Goal: Check status: Check status

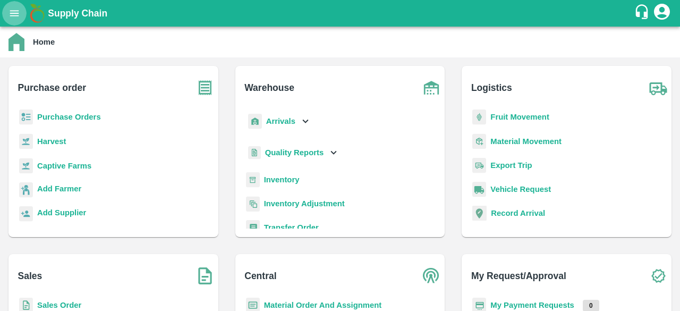
click at [15, 14] on icon "open drawer" at bounding box center [15, 13] width 12 height 12
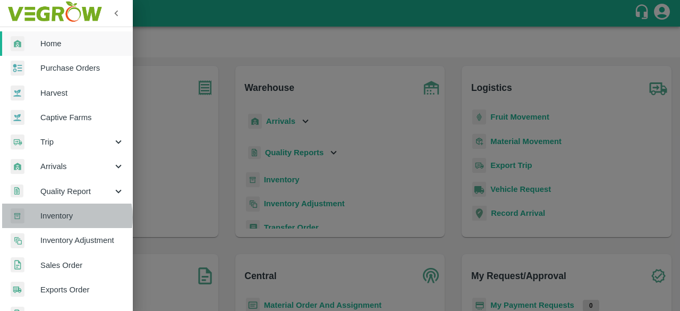
click at [61, 217] on span "Inventory" at bounding box center [82, 216] width 84 height 12
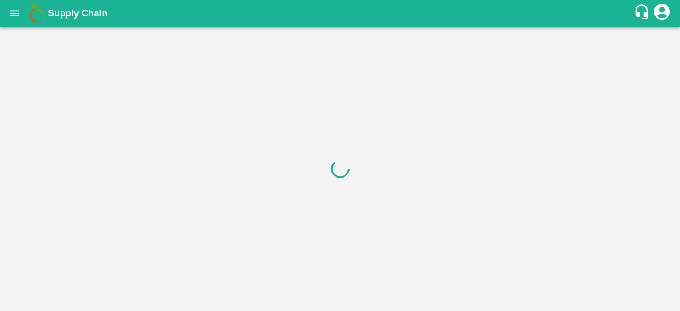
click at [18, 21] on button "open drawer" at bounding box center [14, 13] width 24 height 24
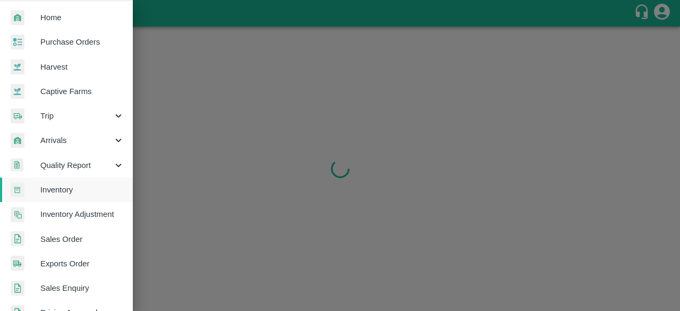
scroll to position [27, 0]
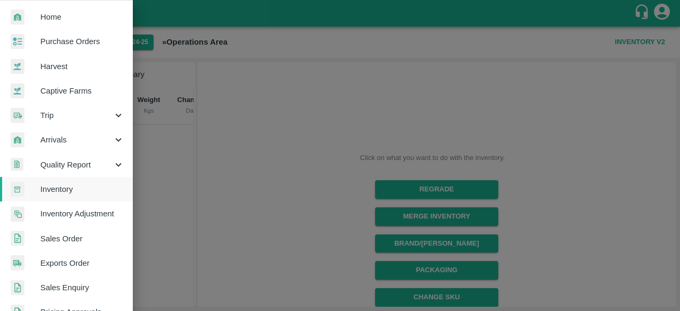
click at [248, 148] on div at bounding box center [340, 155] width 680 height 311
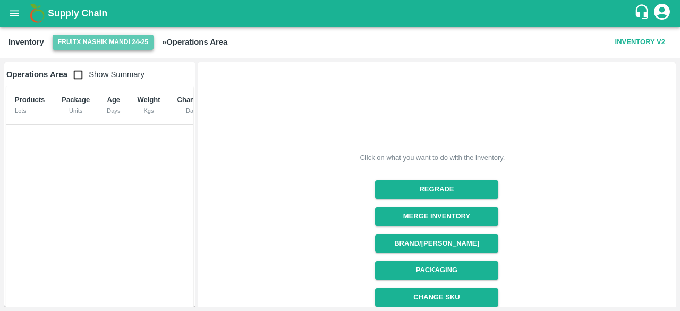
click at [118, 44] on button "FruitX Nashik Mandi 24-25" at bounding box center [103, 42] width 101 height 15
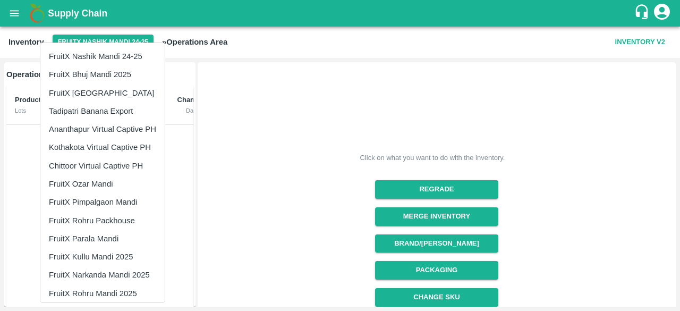
scroll to position [1, 0]
click at [212, 167] on div at bounding box center [340, 155] width 680 height 311
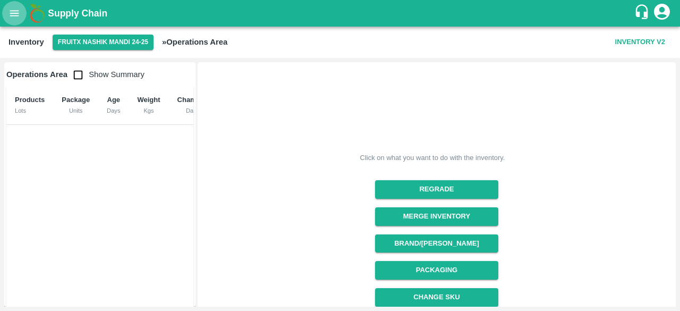
click at [11, 15] on icon "open drawer" at bounding box center [14, 13] width 9 height 6
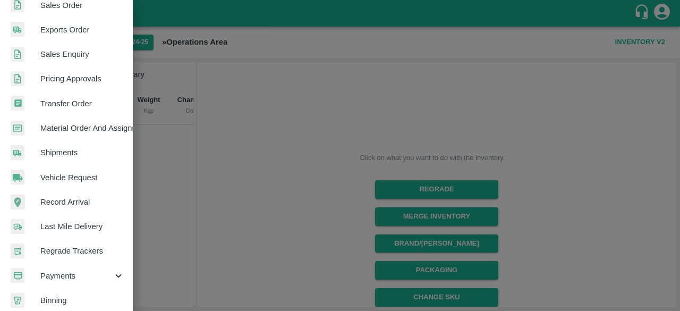
scroll to position [294, 0]
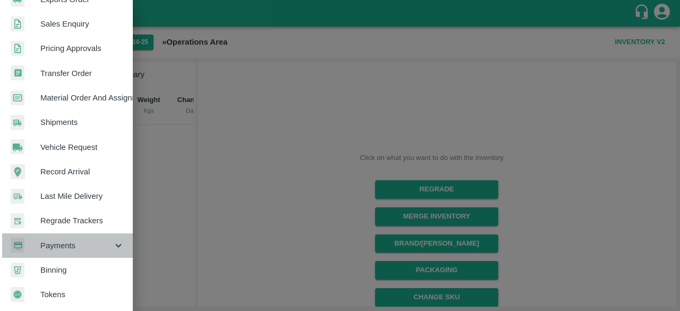
click at [106, 244] on span "Payments" at bounding box center [76, 246] width 72 height 12
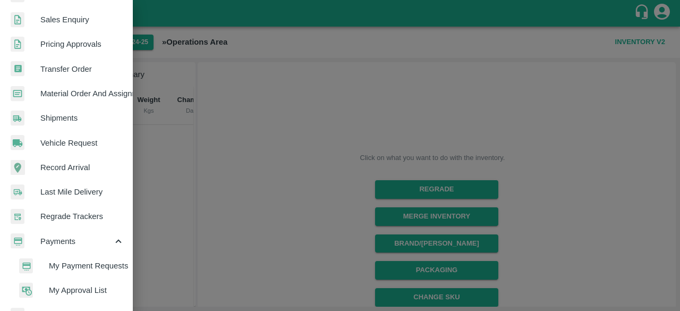
click at [97, 276] on li "My Payment Requests" at bounding box center [71, 266] width 124 height 24
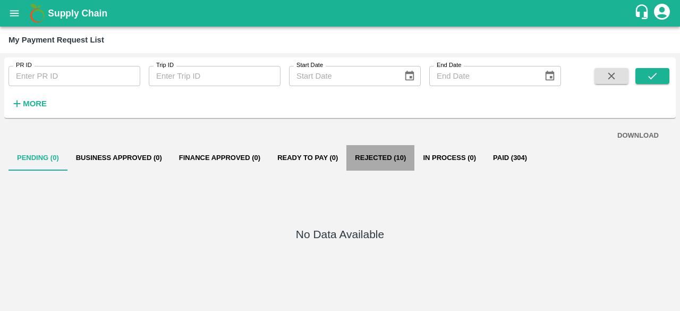
click at [387, 164] on button "Rejected (10)" at bounding box center [381, 158] width 68 height 26
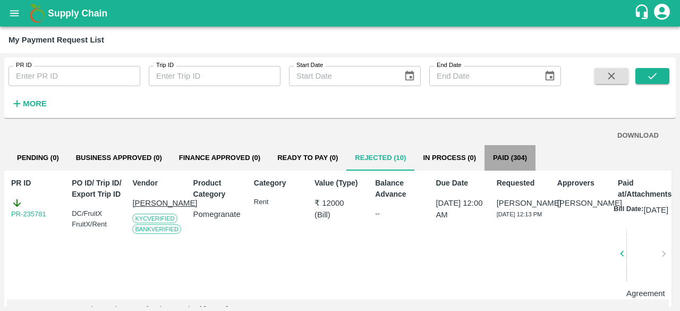
click at [510, 156] on button "Paid (304)" at bounding box center [510, 158] width 51 height 26
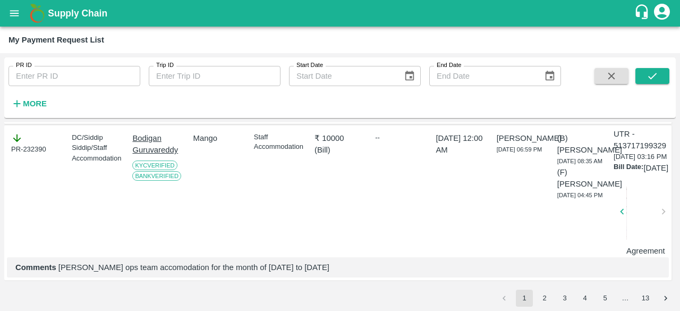
scroll to position [4066, 0]
click at [542, 294] on button "2" at bounding box center [544, 298] width 17 height 17
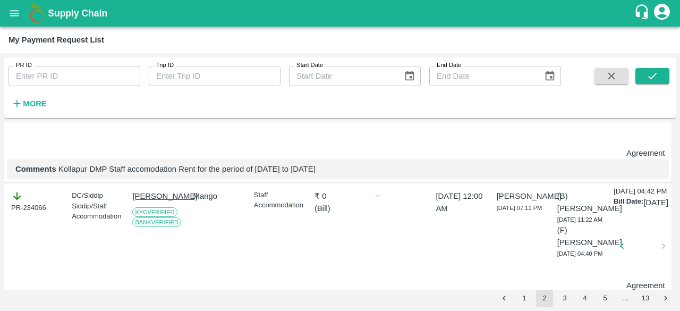
scroll to position [1224, 0]
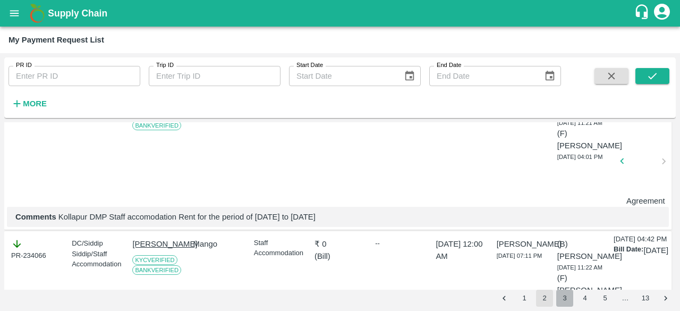
click at [565, 298] on button "3" at bounding box center [565, 298] width 17 height 17
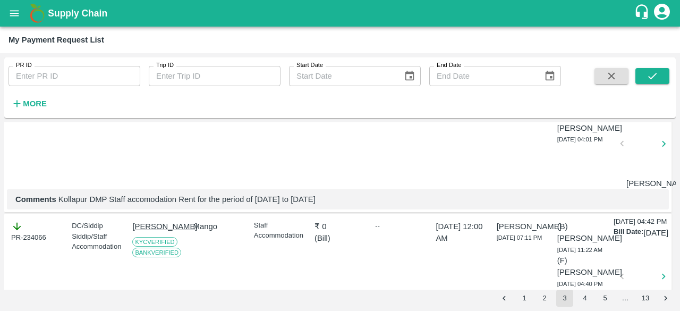
scroll to position [1278, 0]
click at [563, 294] on button "3" at bounding box center [565, 298] width 17 height 17
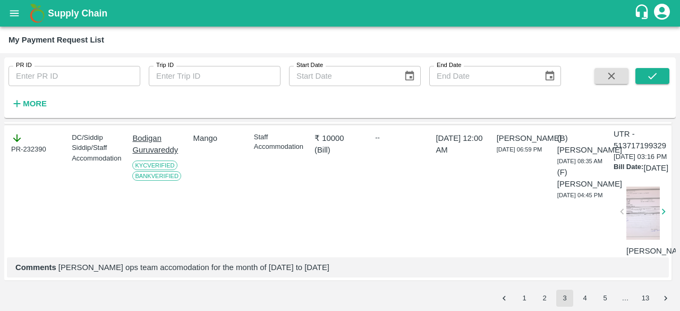
scroll to position [4066, 0]
click at [15, 15] on icon "open drawer" at bounding box center [14, 13] width 9 height 6
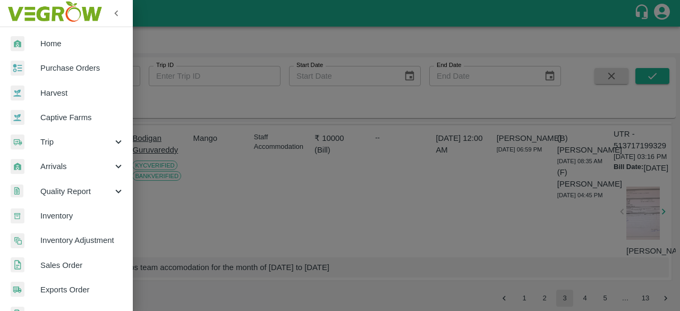
scroll to position [4184, 0]
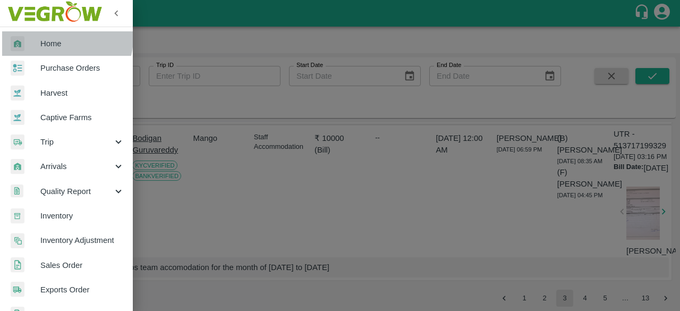
click at [57, 38] on span "Home" at bounding box center [82, 44] width 84 height 12
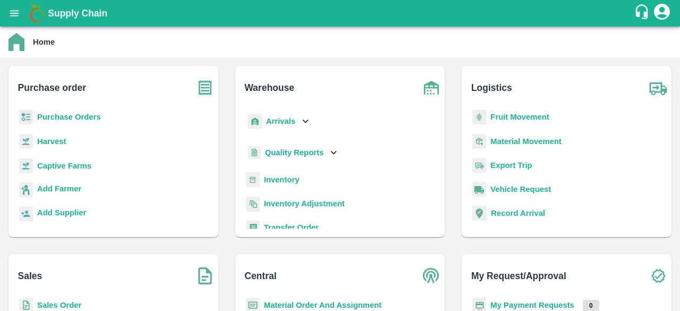
click at [299, 186] on div "Inventory" at bounding box center [340, 184] width 193 height 24
click at [288, 179] on b "Inventory" at bounding box center [282, 179] width 36 height 9
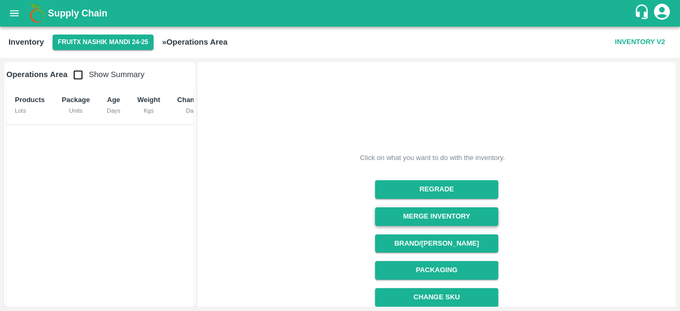
scroll to position [166, 0]
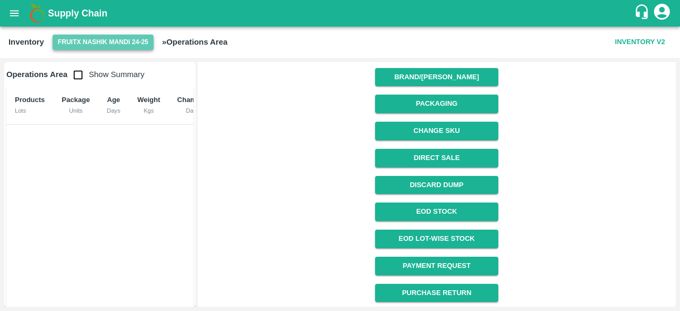
click at [98, 36] on button "FruitX Nashik Mandi 24-25" at bounding box center [103, 42] width 101 height 15
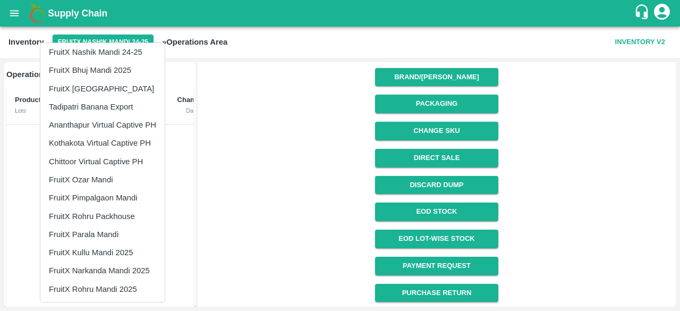
scroll to position [0, 0]
